Goal: Check status: Check status

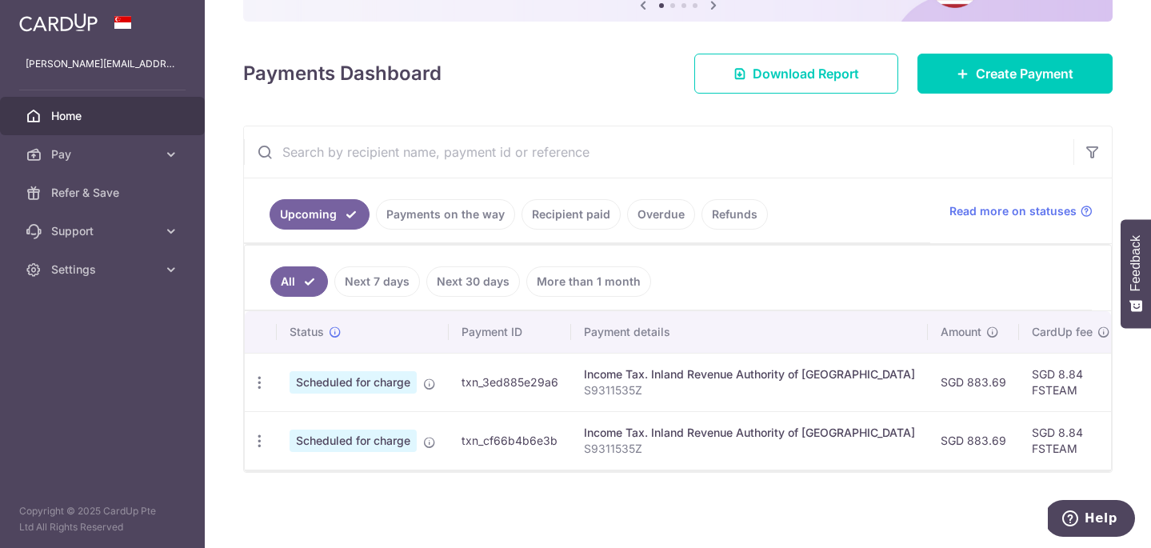
click at [463, 213] on link "Payments on the way" at bounding box center [445, 214] width 139 height 30
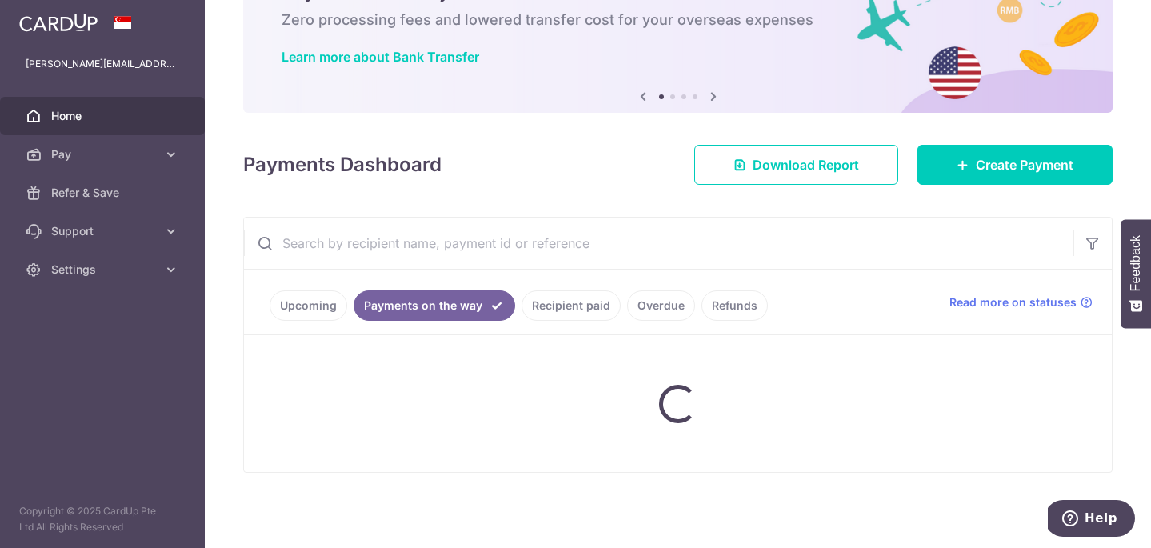
scroll to position [115, 0]
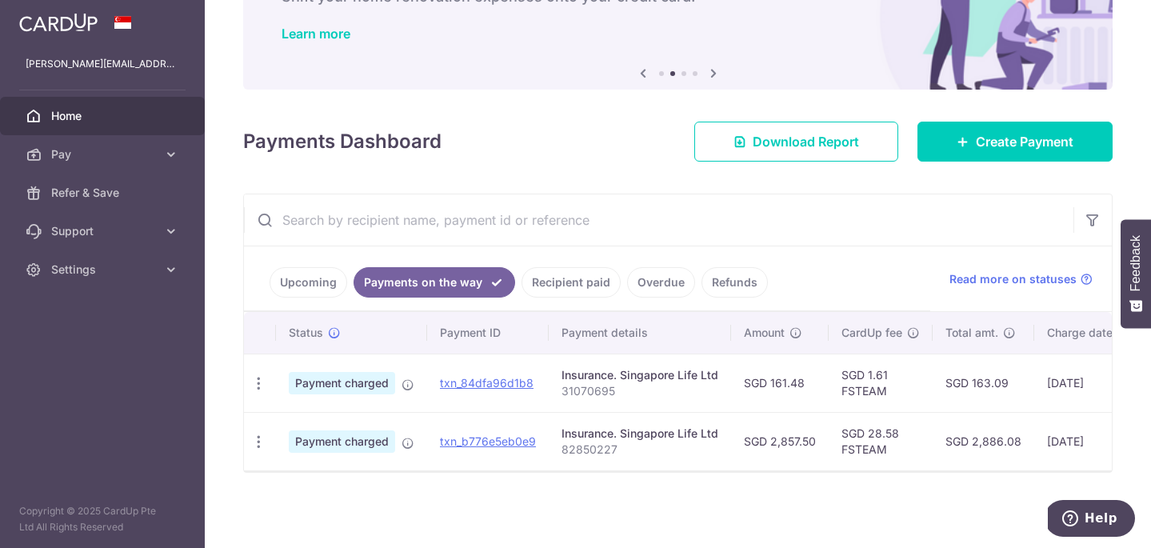
click at [292, 278] on link "Upcoming" at bounding box center [309, 282] width 78 height 30
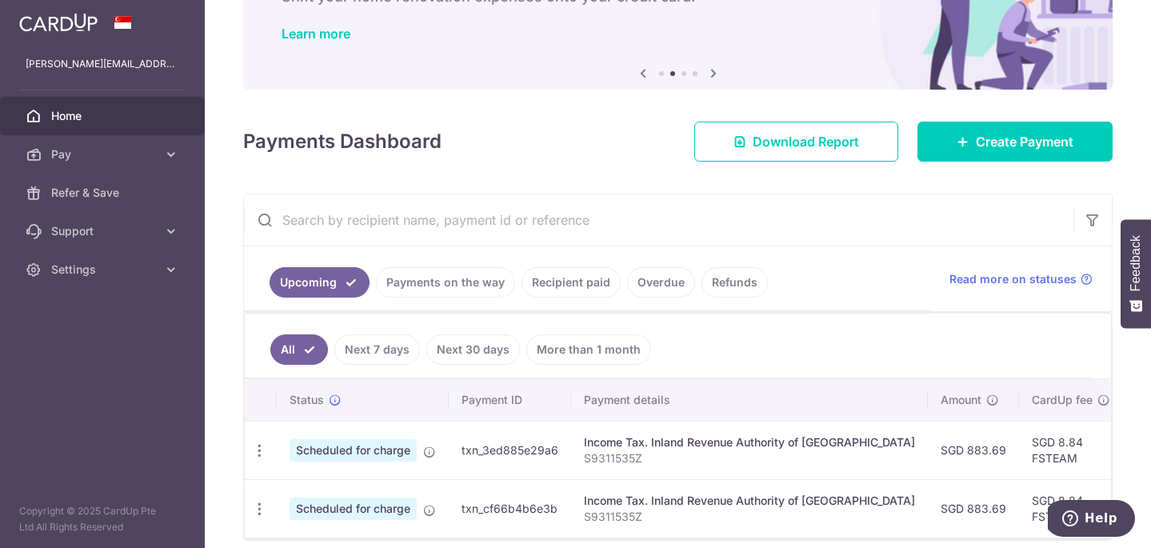
scroll to position [183, 0]
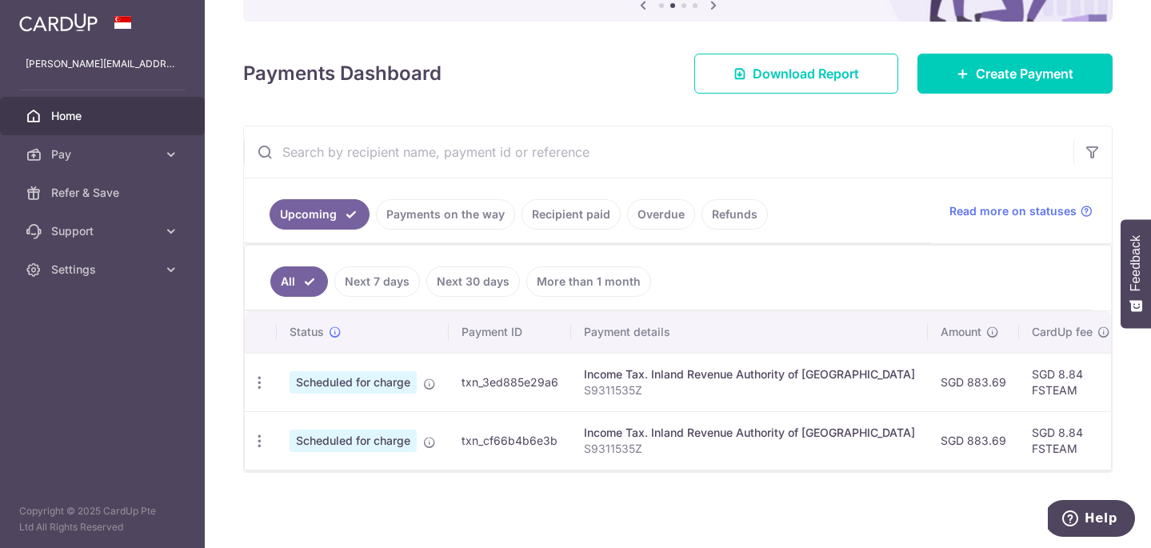
click at [429, 207] on link "Payments on the way" at bounding box center [445, 214] width 139 height 30
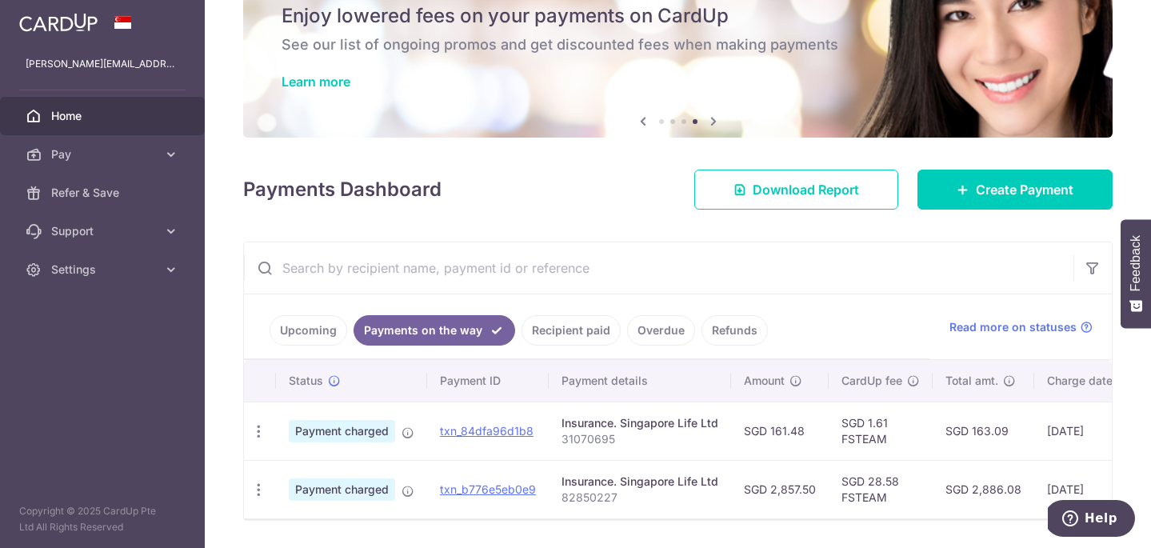
scroll to position [115, 0]
